Goal: Check status

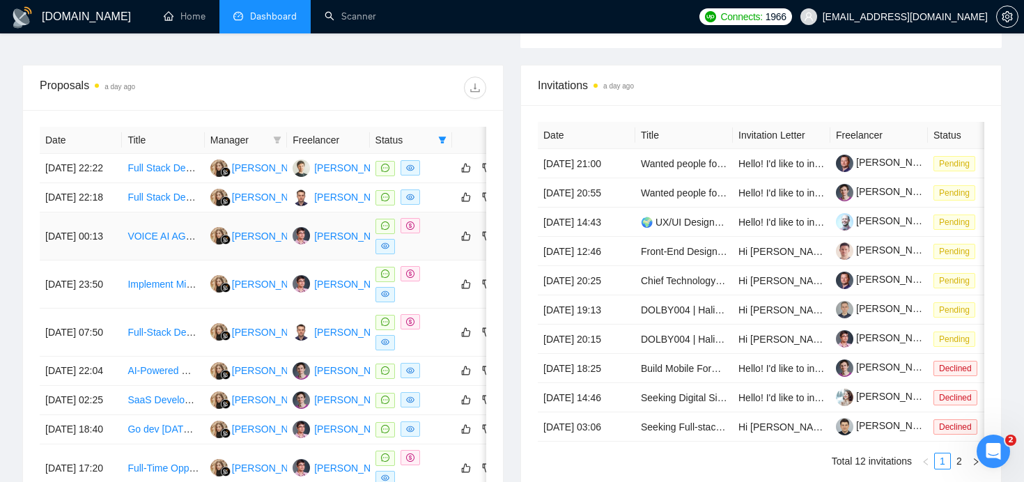
scroll to position [503, 0]
click at [947, 201] on span "Pending" at bounding box center [954, 193] width 42 height 15
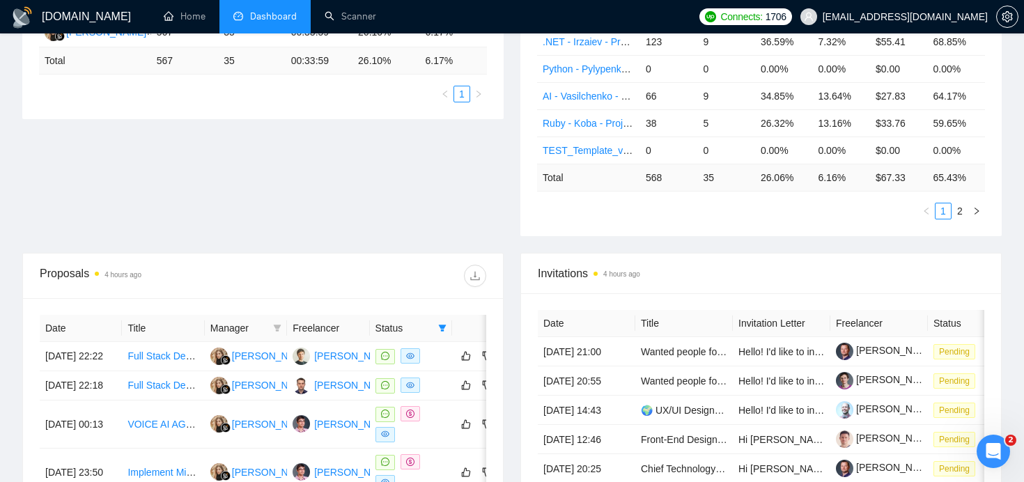
scroll to position [488, 0]
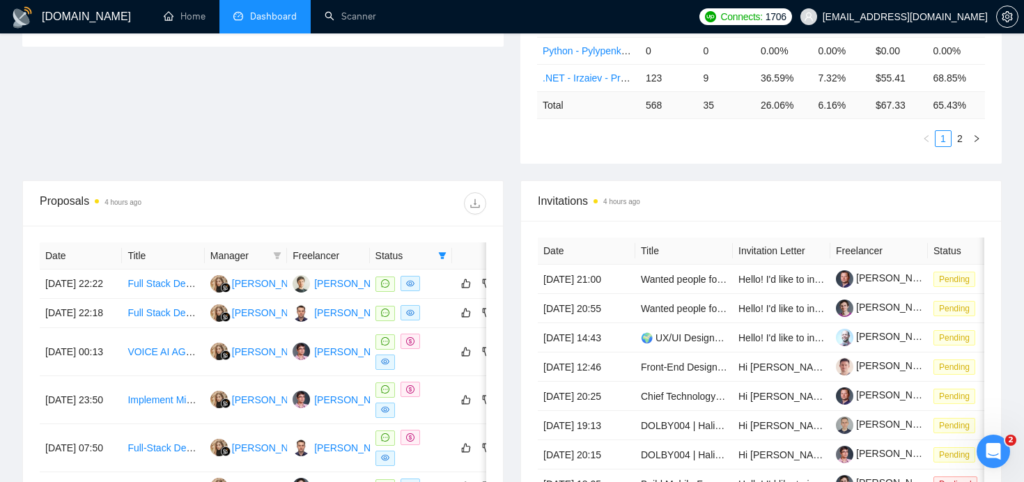
scroll to position [387, 0]
